Goal: Transaction & Acquisition: Purchase product/service

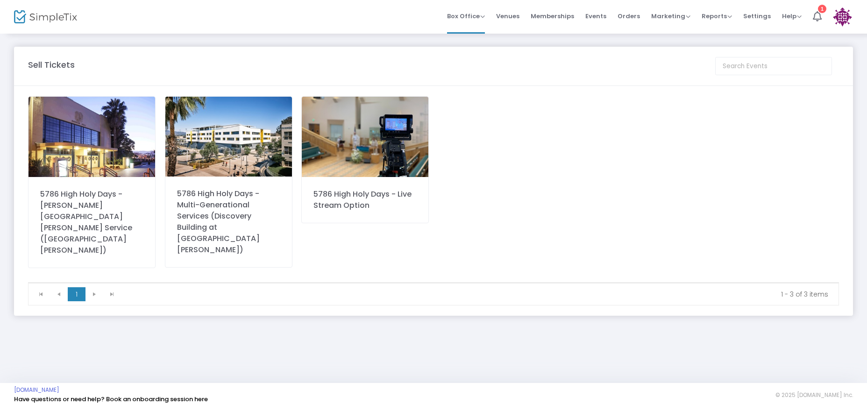
click at [374, 159] on img at bounding box center [365, 137] width 127 height 80
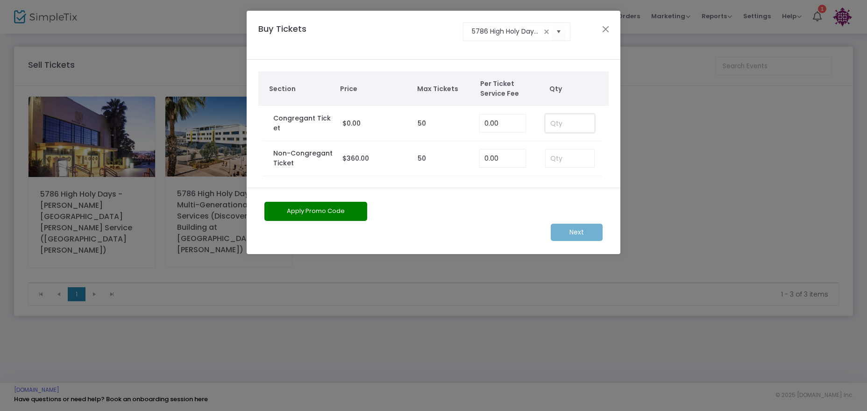
click at [566, 123] on input at bounding box center [570, 123] width 49 height 18
type input "1"
click at [587, 231] on m-button "Next" at bounding box center [577, 232] width 52 height 17
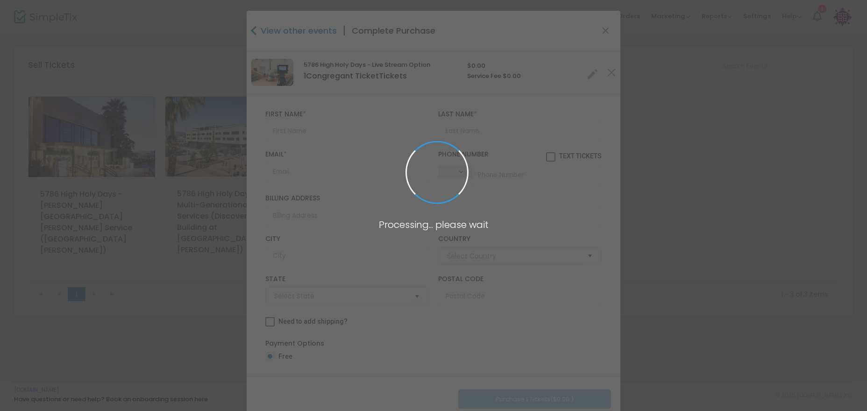
type input "[GEOGRAPHIC_DATA]"
type input "[US_STATE]"
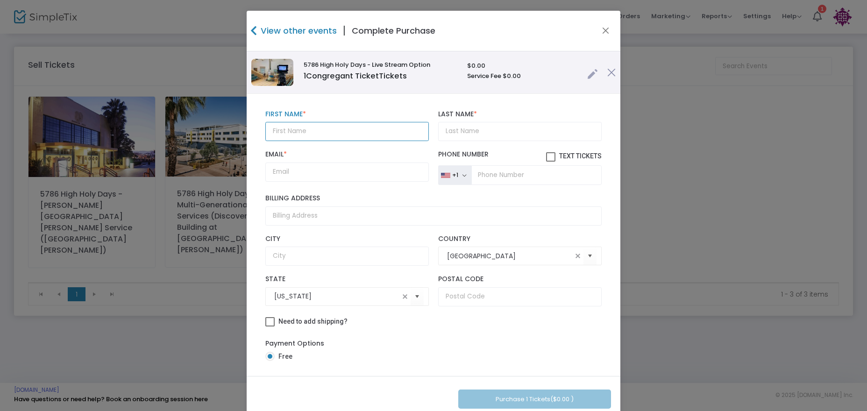
click at [345, 131] on input "text" at bounding box center [347, 131] width 164 height 19
type input "[PERSON_NAME]"
click at [315, 172] on input "Email *" at bounding box center [347, 172] width 164 height 19
paste input "[EMAIL_ADDRESS][DOMAIN_NAME]"
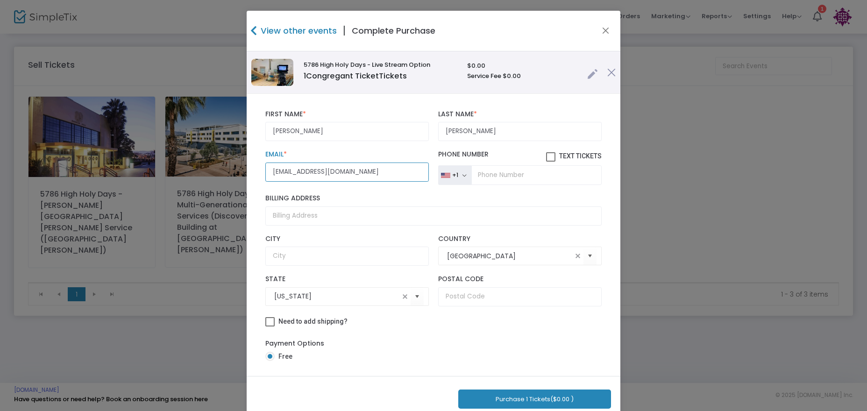
type input "[EMAIL_ADDRESS][DOMAIN_NAME]"
click at [491, 173] on input "tel" at bounding box center [536, 175] width 130 height 20
paste input "[PHONE_NUMBER]"
type input "[PHONE_NUMBER]"
click at [499, 390] on button "Purchase 1 Tickets ($0.00 )" at bounding box center [534, 399] width 153 height 19
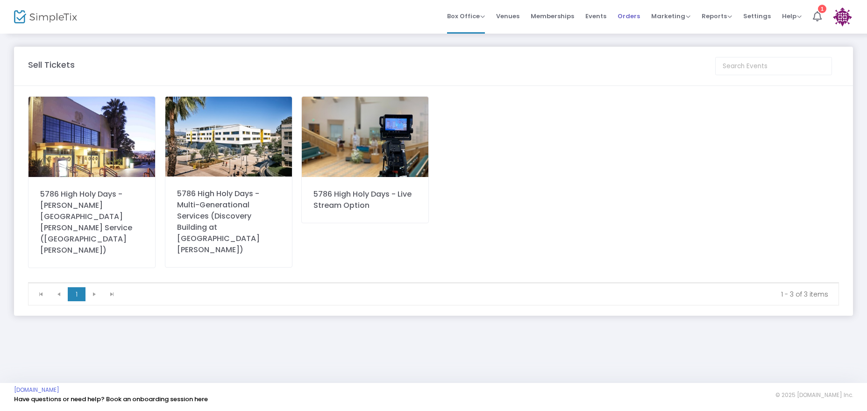
click at [628, 15] on span "Orders" at bounding box center [629, 16] width 22 height 24
